Goal: Transaction & Acquisition: Purchase product/service

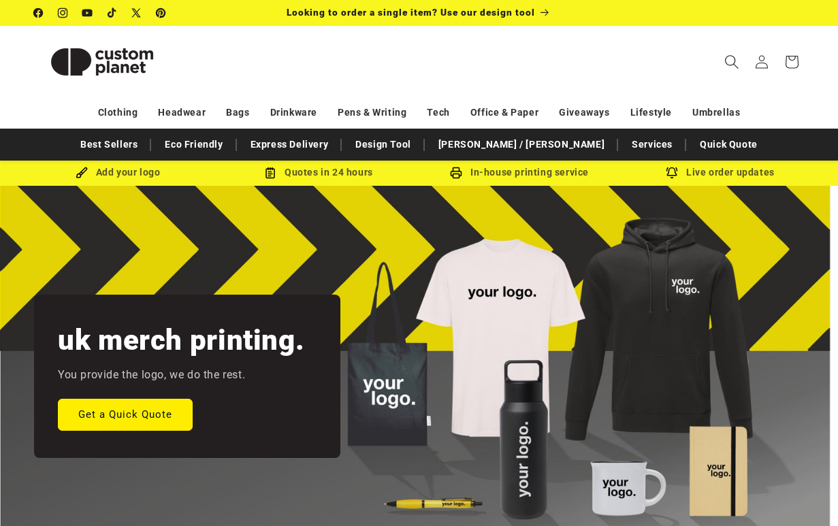
click at [722, 63] on span "Search" at bounding box center [732, 62] width 30 height 30
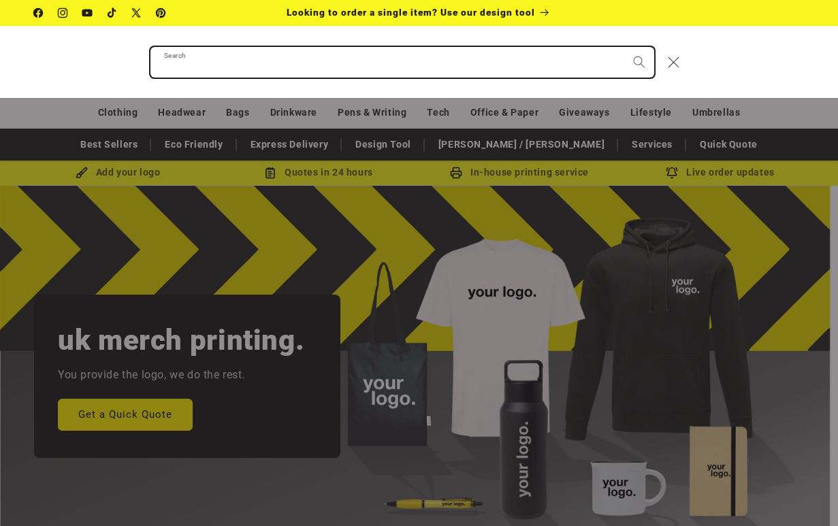
click at [420, 67] on input "Search" at bounding box center [402, 62] width 504 height 31
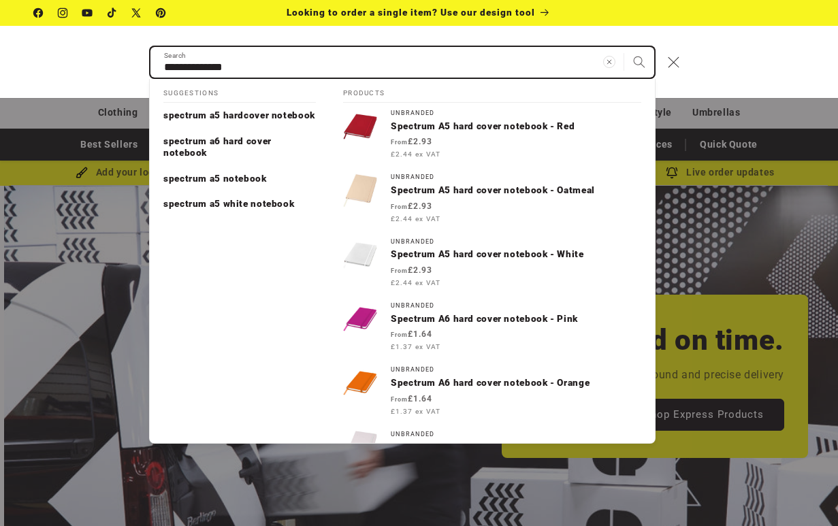
scroll to position [0, 838]
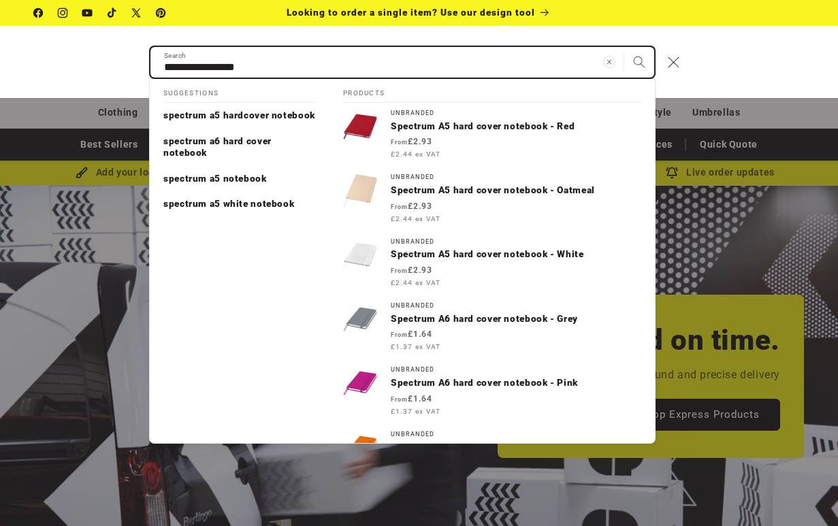
type input "**********"
click at [624, 47] on button "Search" at bounding box center [639, 62] width 30 height 30
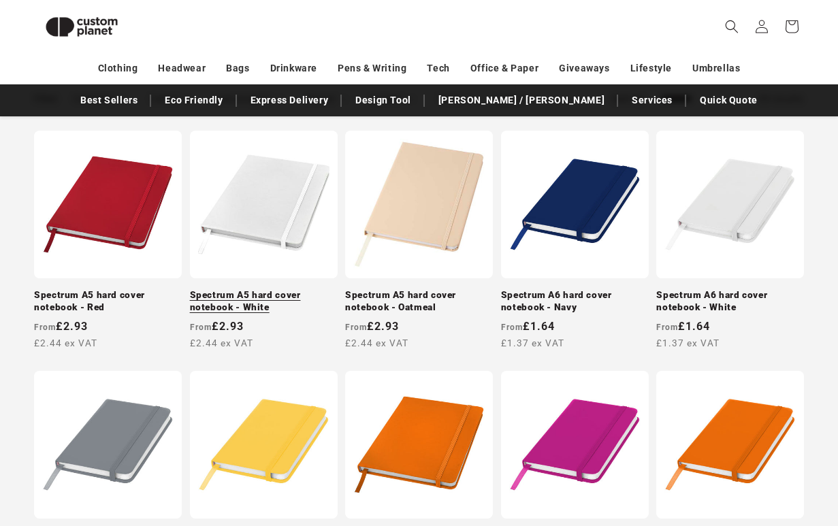
scroll to position [227, 0]
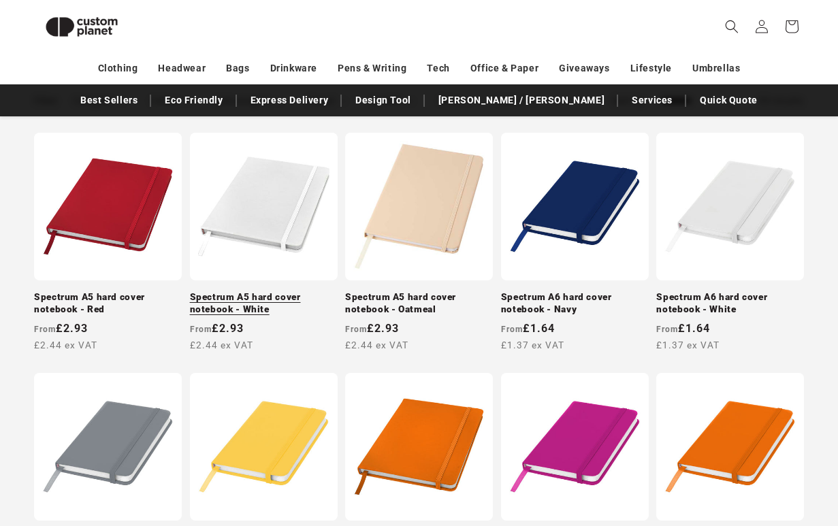
click at [268, 291] on link "Spectrum A5 hard cover notebook - White" at bounding box center [264, 303] width 148 height 24
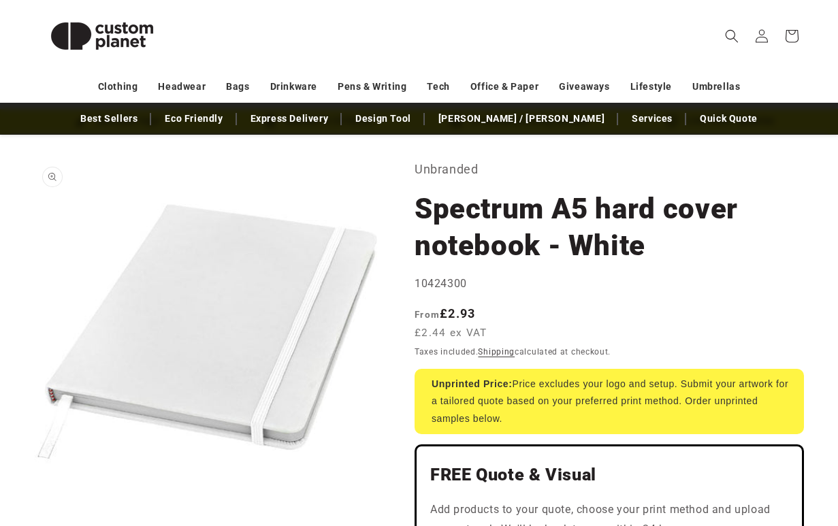
scroll to position [113, 0]
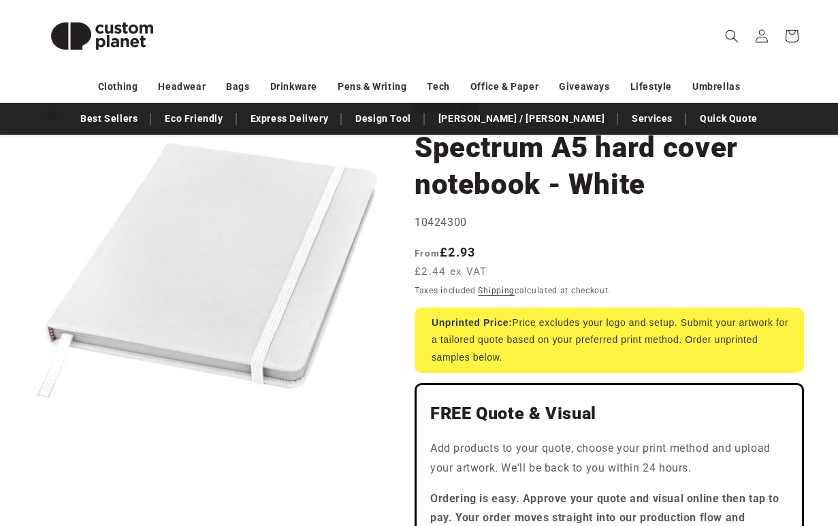
click at [34, 444] on button "Open media 1 in modal" at bounding box center [34, 444] width 0 height 0
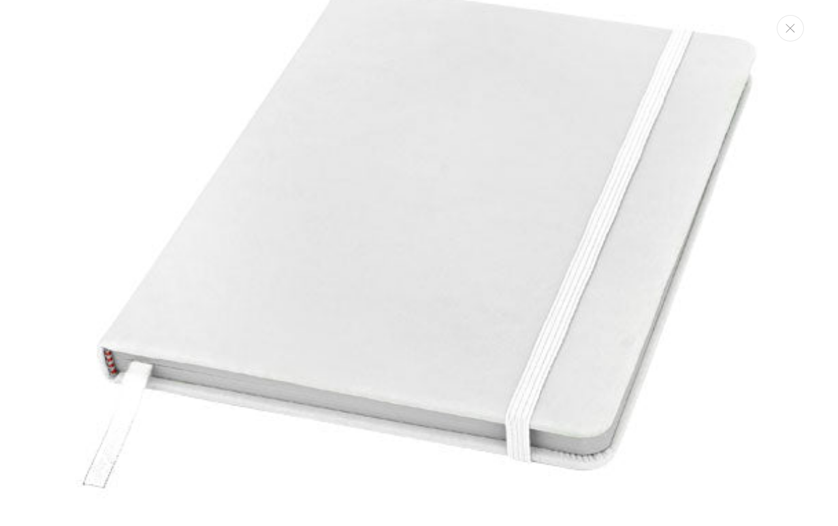
scroll to position [137, 0]
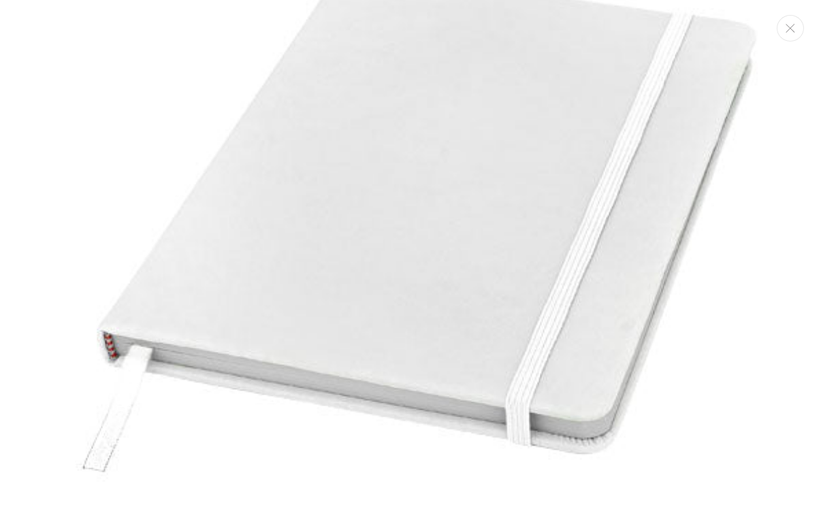
click at [297, 453] on img "Media gallery" at bounding box center [419, 220] width 688 height 688
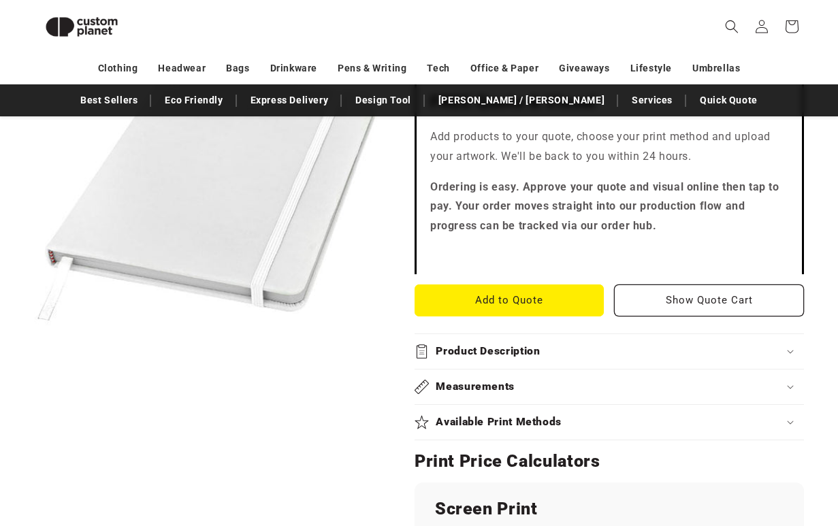
scroll to position [0, 0]
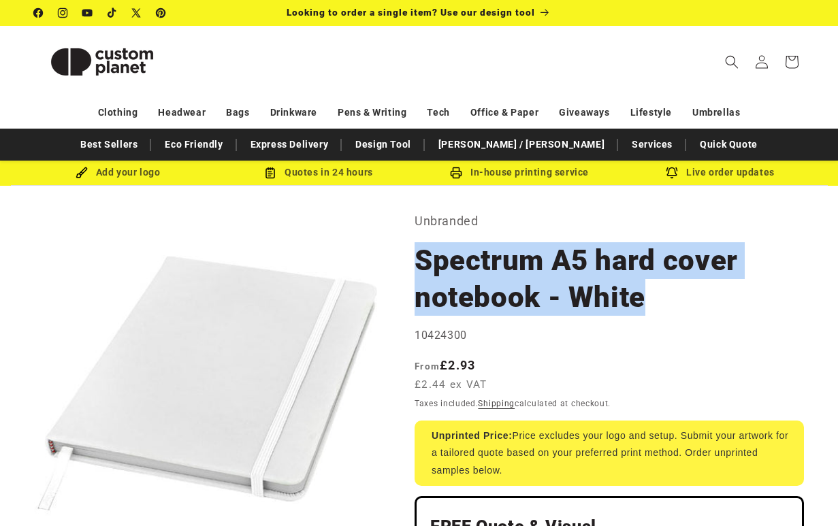
drag, startPoint x: 420, startPoint y: 261, endPoint x: 643, endPoint y: 295, distance: 225.9
click at [643, 295] on h1 "Spectrum A5 hard cover notebook - White" at bounding box center [608, 278] width 389 height 73
copy h1 "Spectrum A5 hard cover notebook - White"
